Goal: Information Seeking & Learning: Stay updated

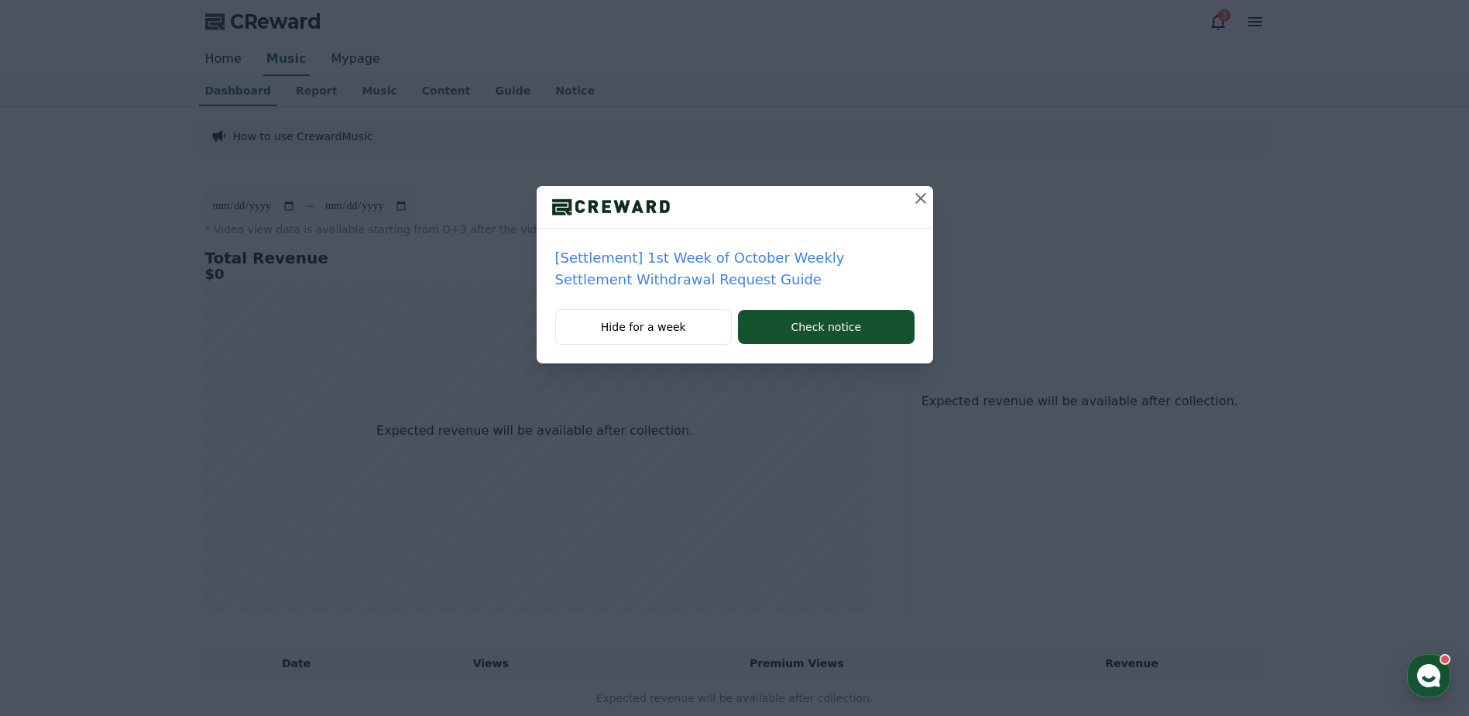
click at [668, 278] on p "[Settlement] 1st Week of October Weekly Settlement Withdrawal Request Guide" at bounding box center [734, 268] width 359 height 43
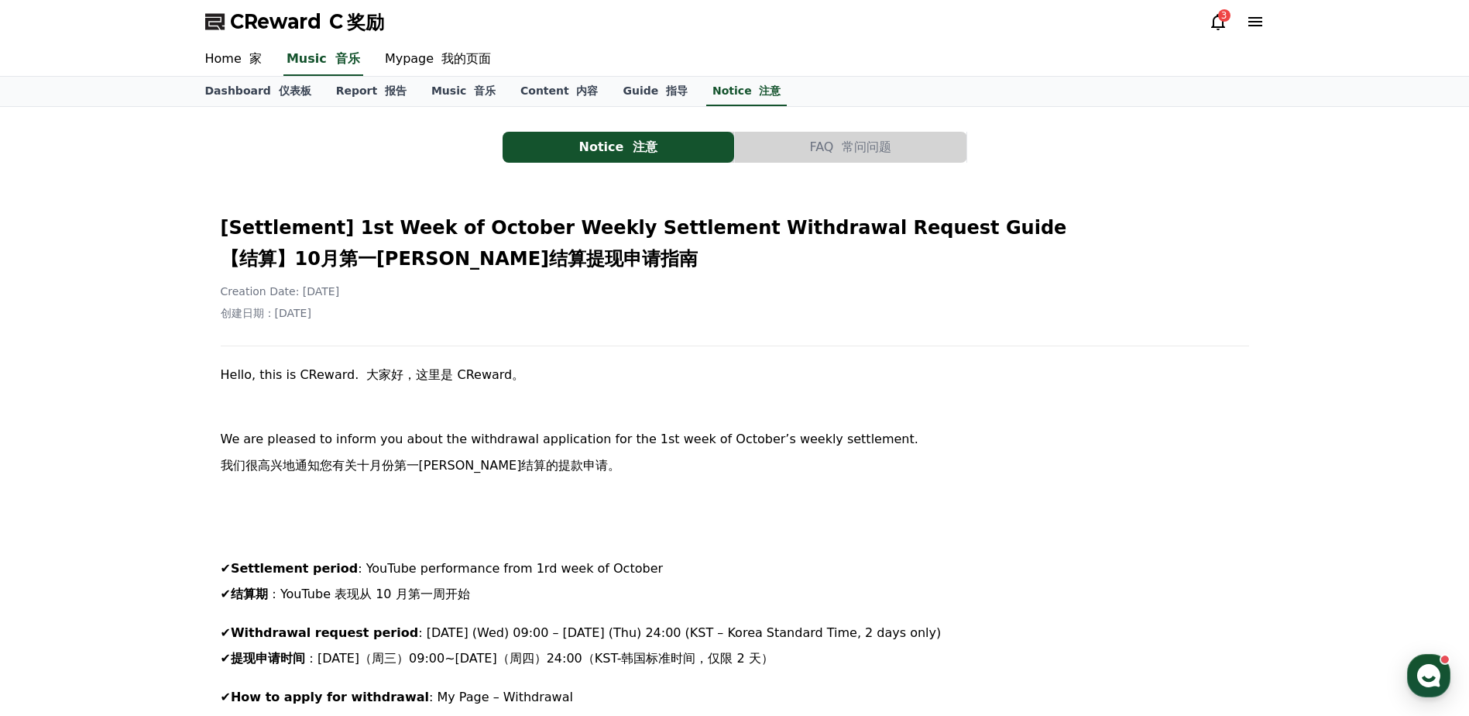
drag, startPoint x: 1073, startPoint y: 99, endPoint x: 1053, endPoint y: 232, distance: 134.0
click at [1053, 232] on h2 "[Settlement] 1st Week of October Weekly Settlement Withdrawal Request Guide 【结算…" at bounding box center [735, 246] width 1029 height 62
click at [662, 144] on button "Notice 注意" at bounding box center [619, 147] width 232 height 31
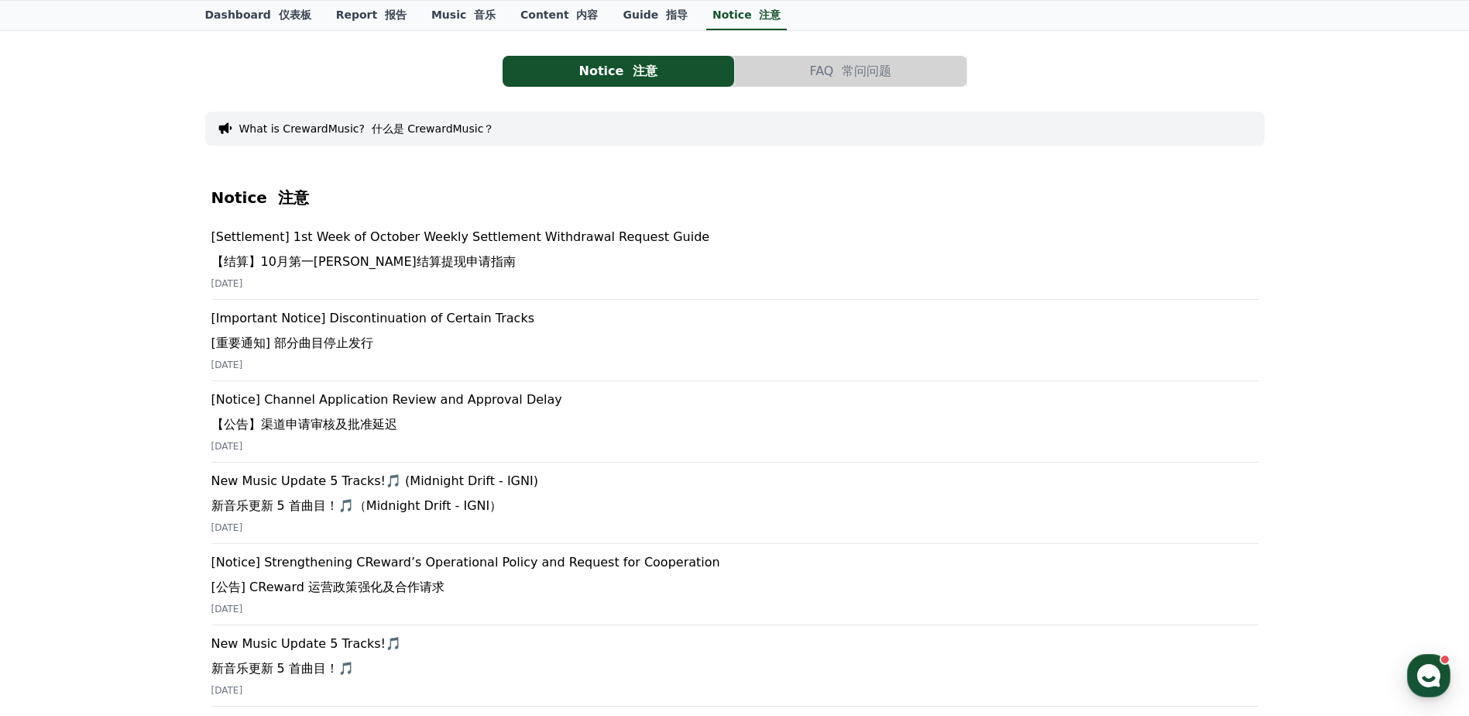
scroll to position [77, 0]
click at [468, 318] on p "[Important Notice] Discontinuation of Certain Tracks [重要通知] 部分曲目停止发行" at bounding box center [734, 333] width 1047 height 50
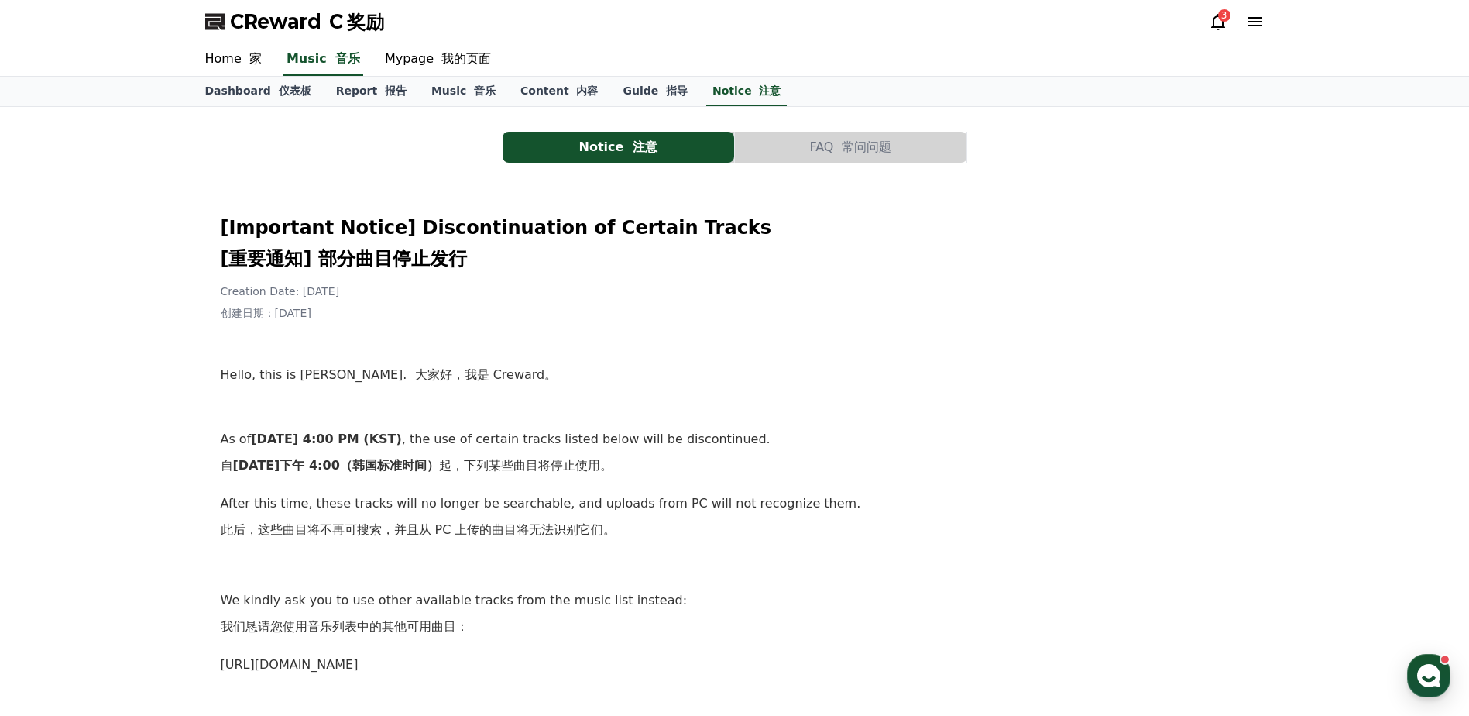
click at [657, 140] on button "Notice 注意" at bounding box center [619, 147] width 232 height 31
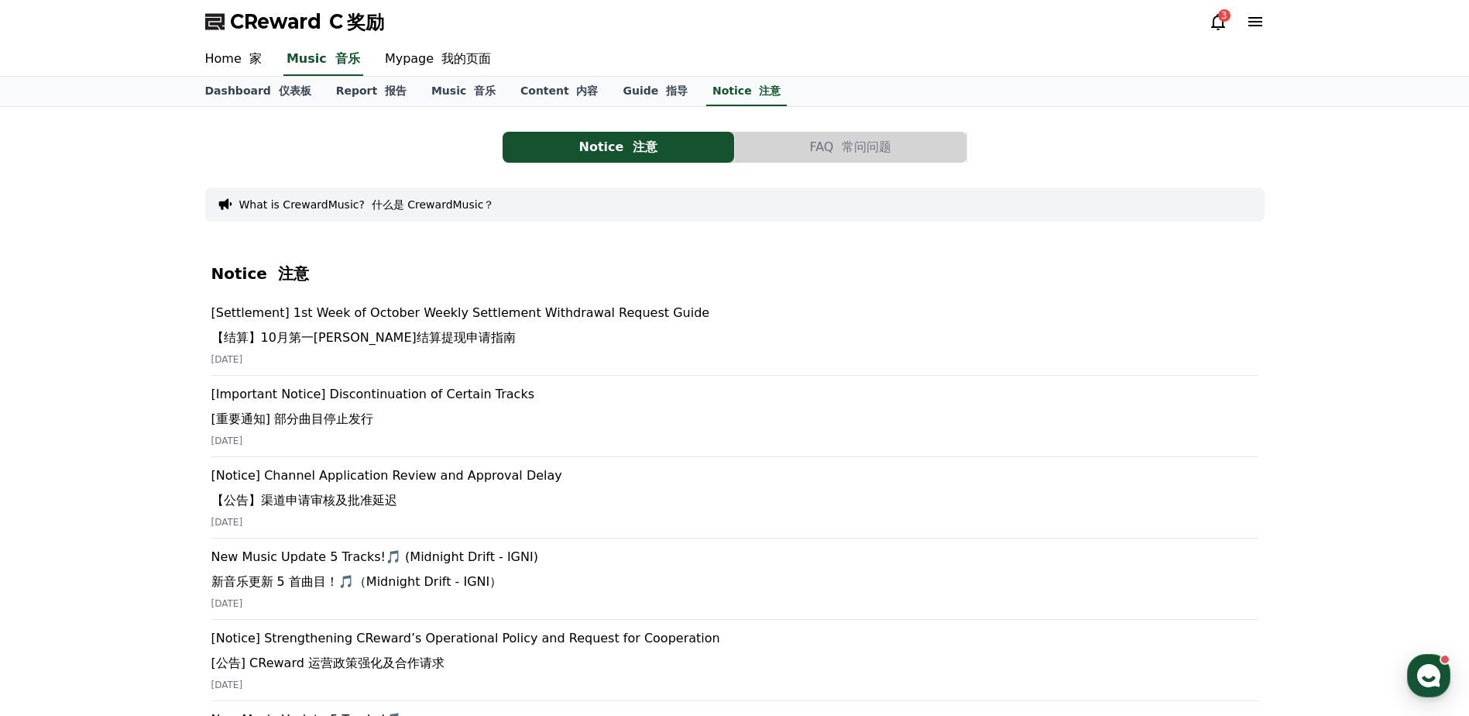
click at [493, 469] on p "[Notice] Channel Application Review and Approval Delay 【公告】渠道申请审核及批准延迟" at bounding box center [734, 491] width 1047 height 50
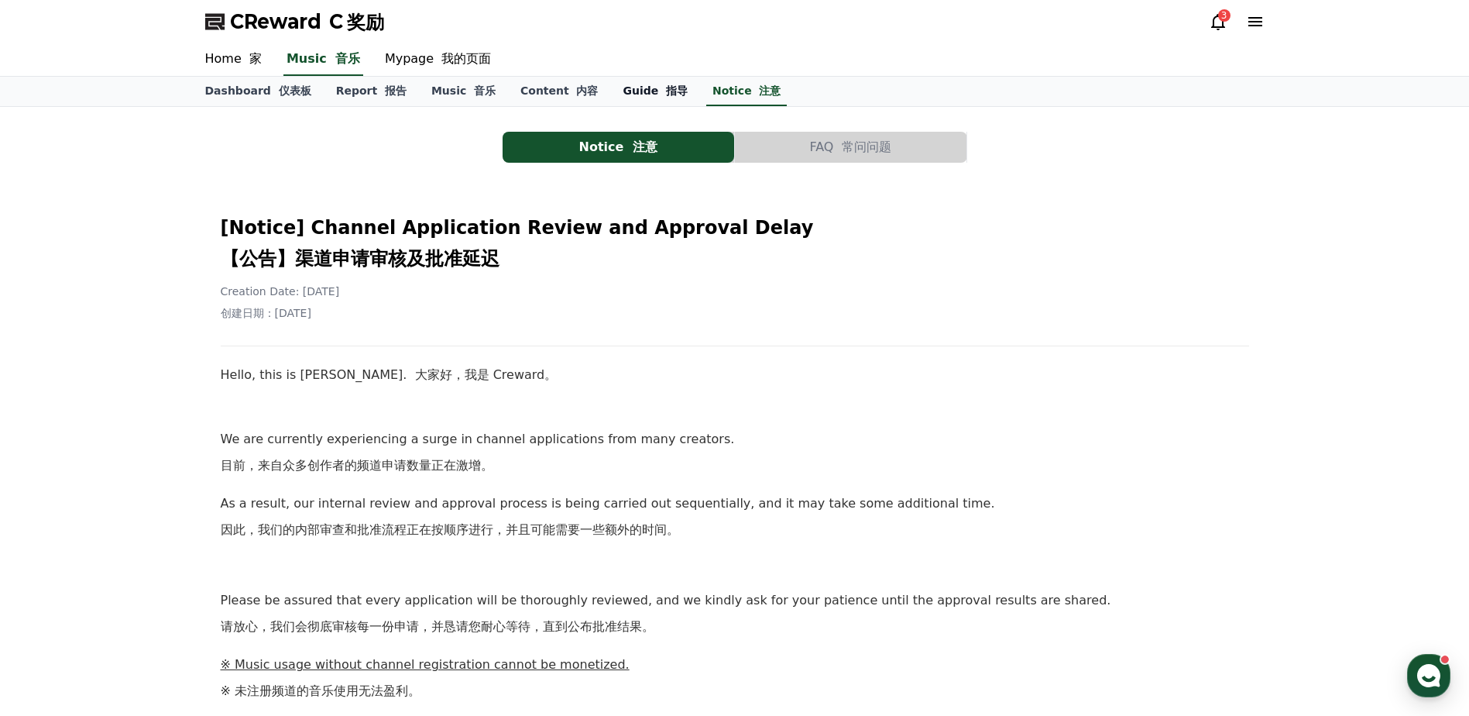
click at [658, 86] on font at bounding box center [662, 90] width 8 height 12
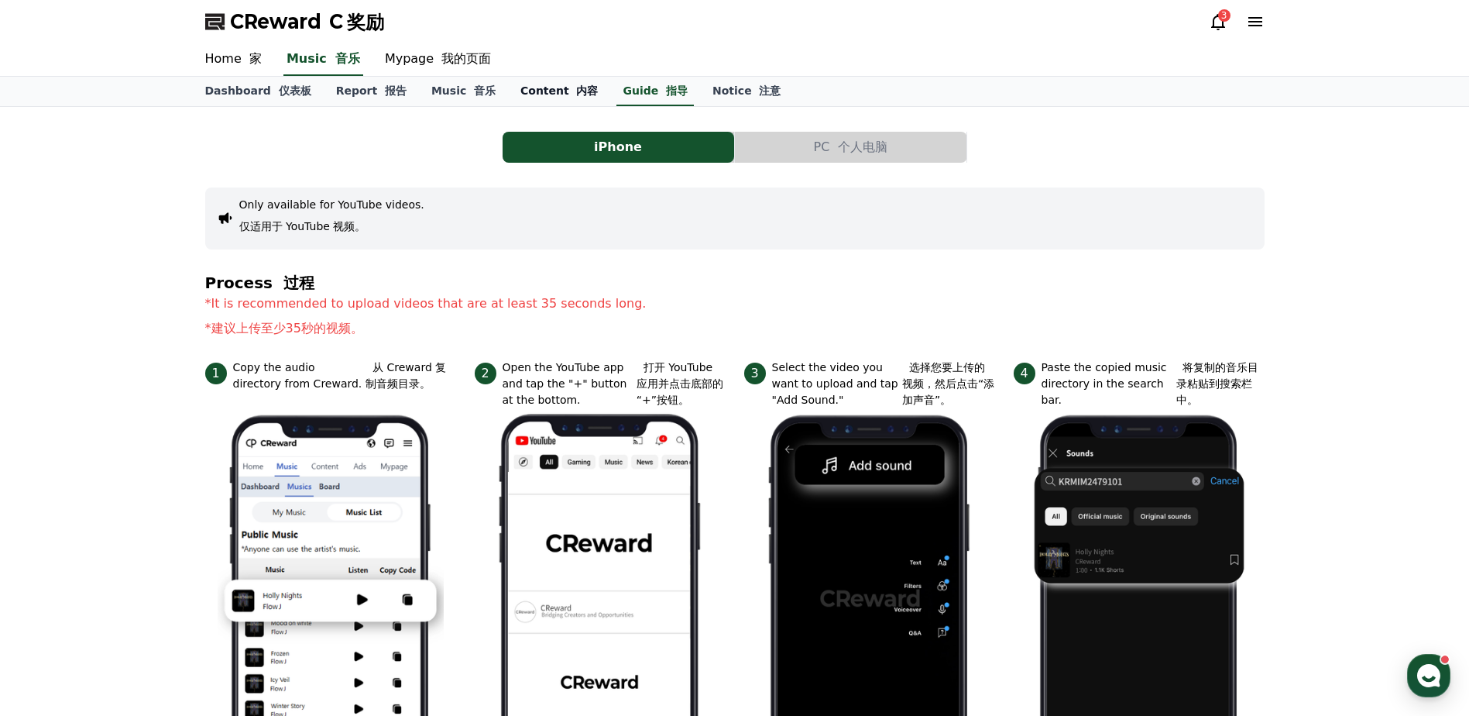
click at [576, 95] on font "内容" at bounding box center [587, 90] width 22 height 12
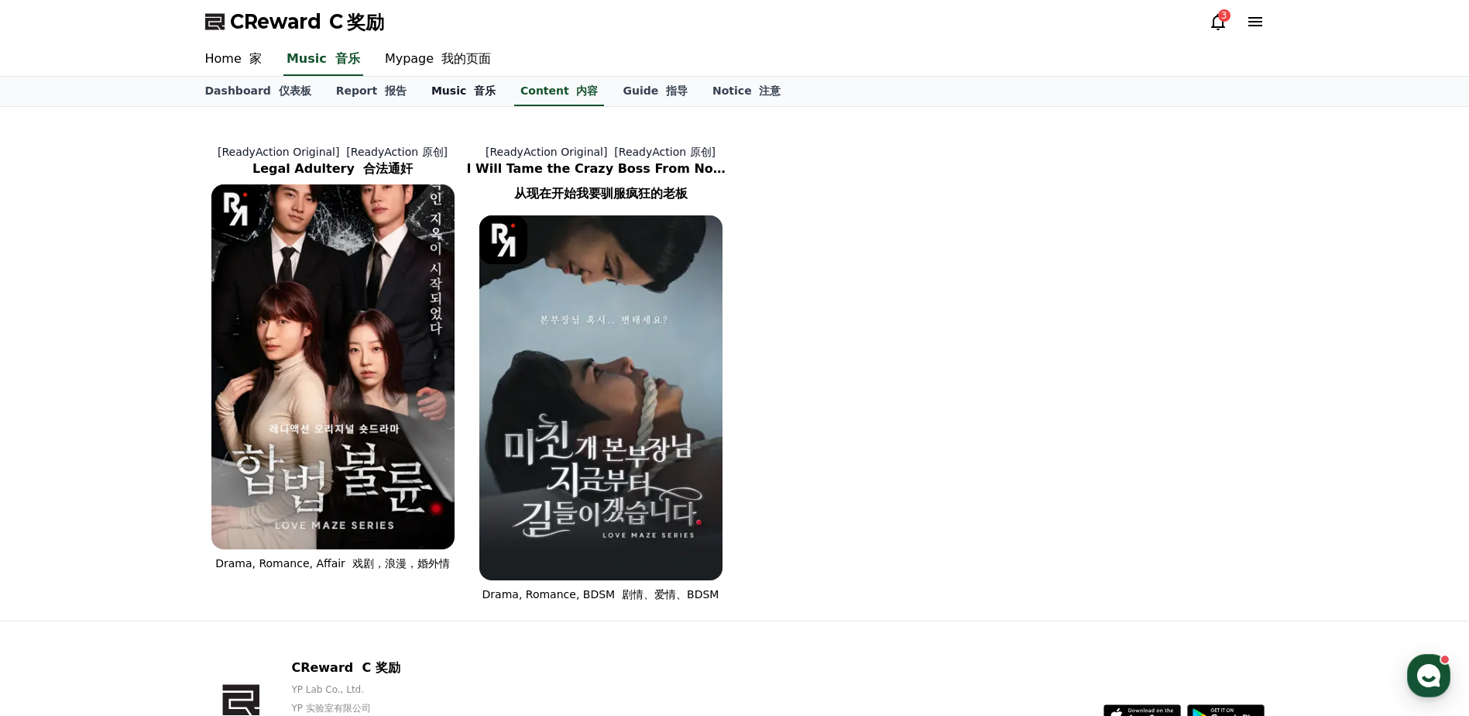
click at [474, 93] on font "音乐" at bounding box center [485, 90] width 22 height 12
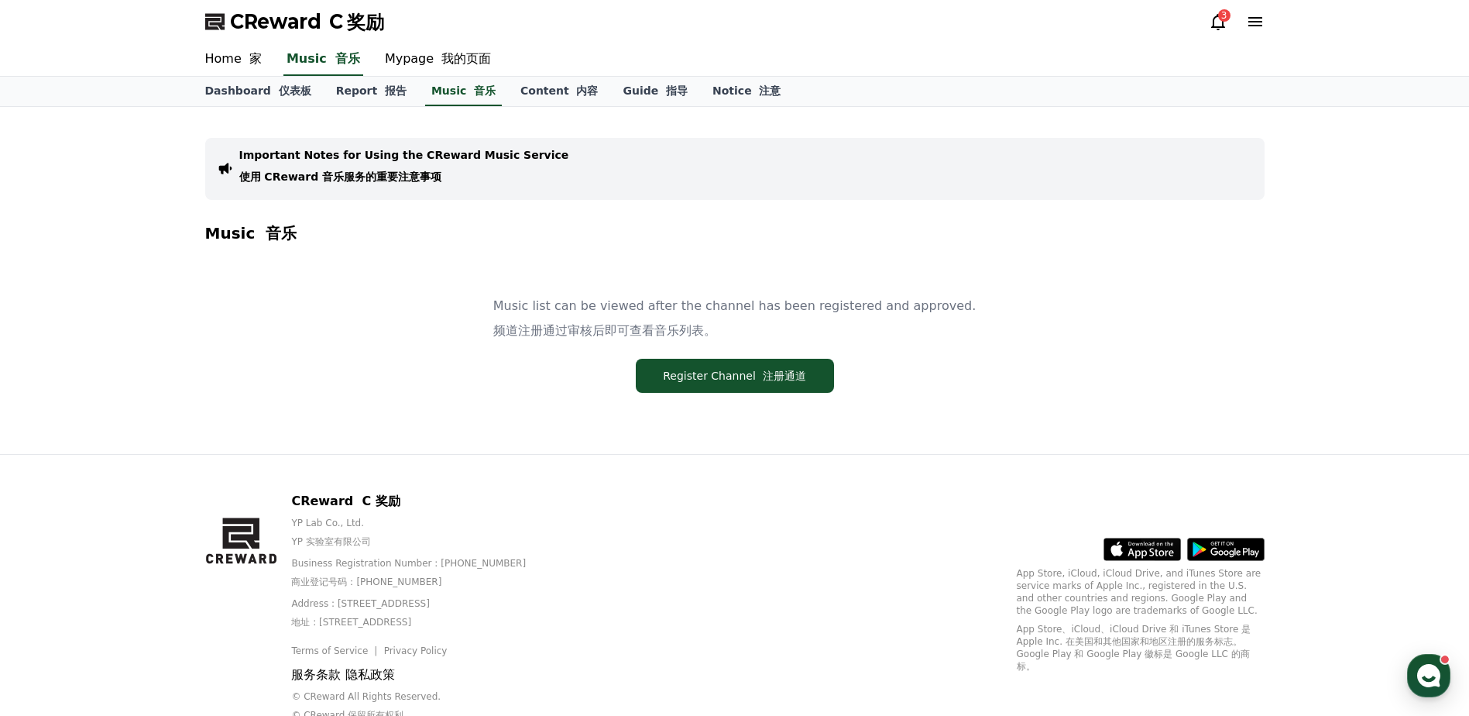
click at [427, 160] on p "Important Notes for Using the CReward Music Service 使用 CReward 音乐服务的重要注意事项" at bounding box center [404, 168] width 330 height 43
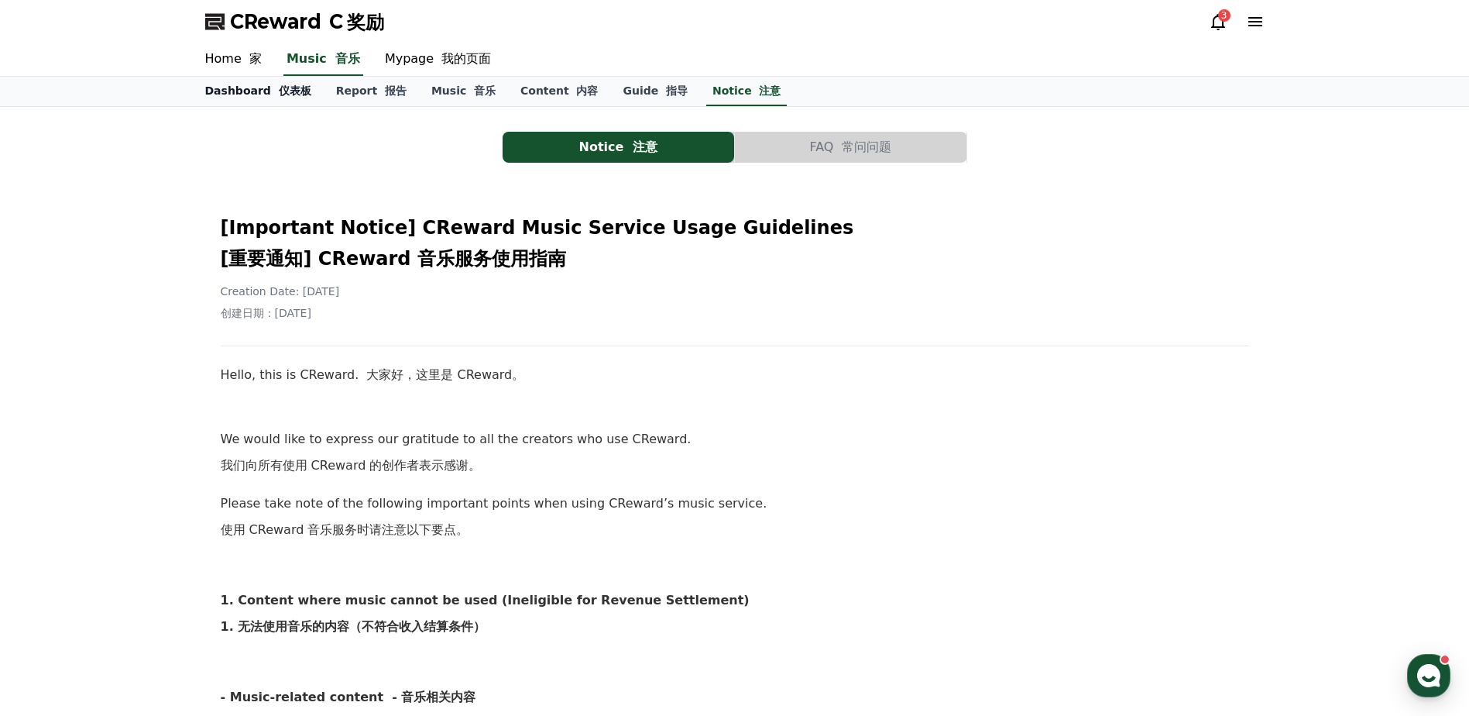
click at [271, 91] on font at bounding box center [275, 90] width 8 height 12
